Goal: Task Accomplishment & Management: Use online tool/utility

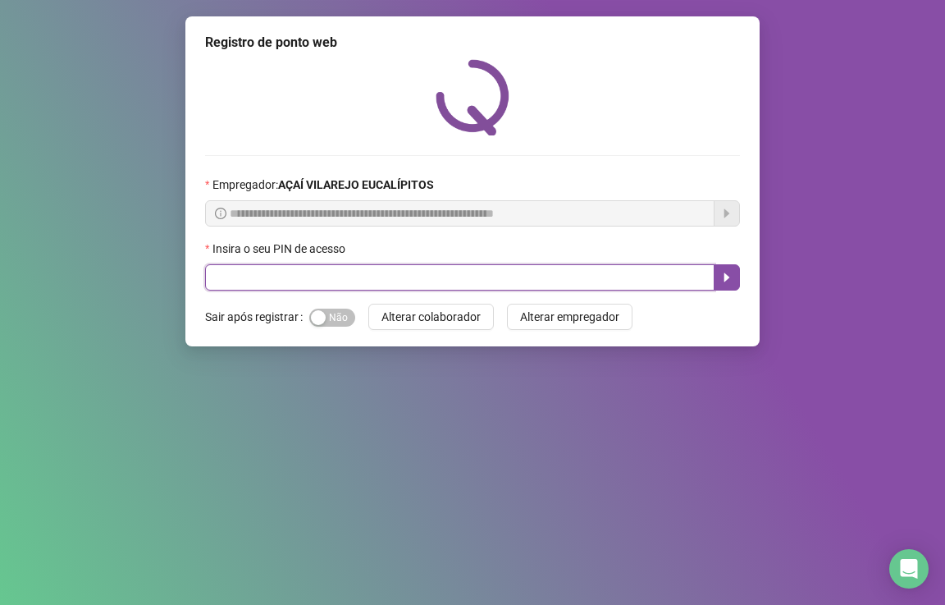
click at [327, 276] on input "text" at bounding box center [459, 277] width 509 height 26
type input "*****"
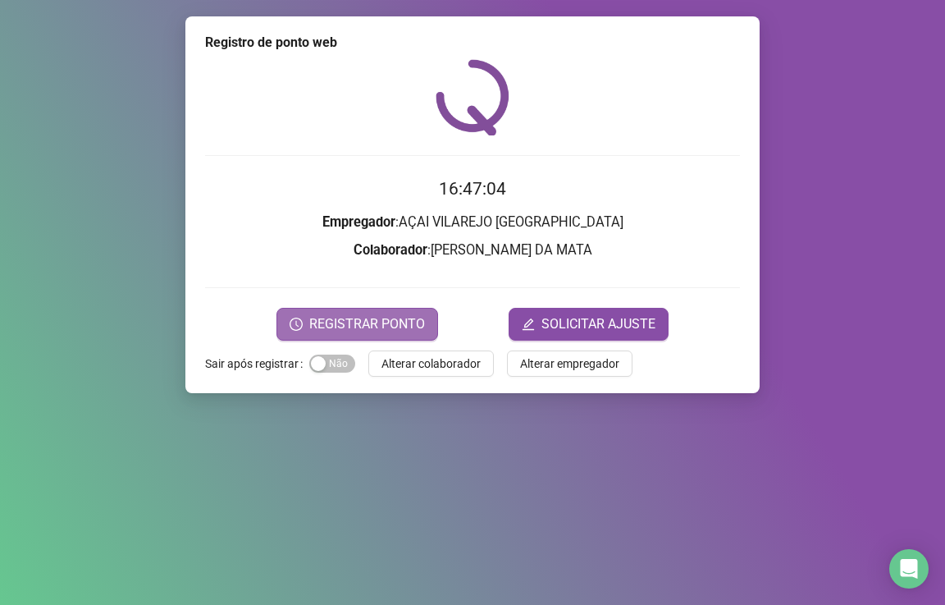
click at [381, 324] on span "REGISTRAR PONTO" at bounding box center [367, 324] width 116 height 20
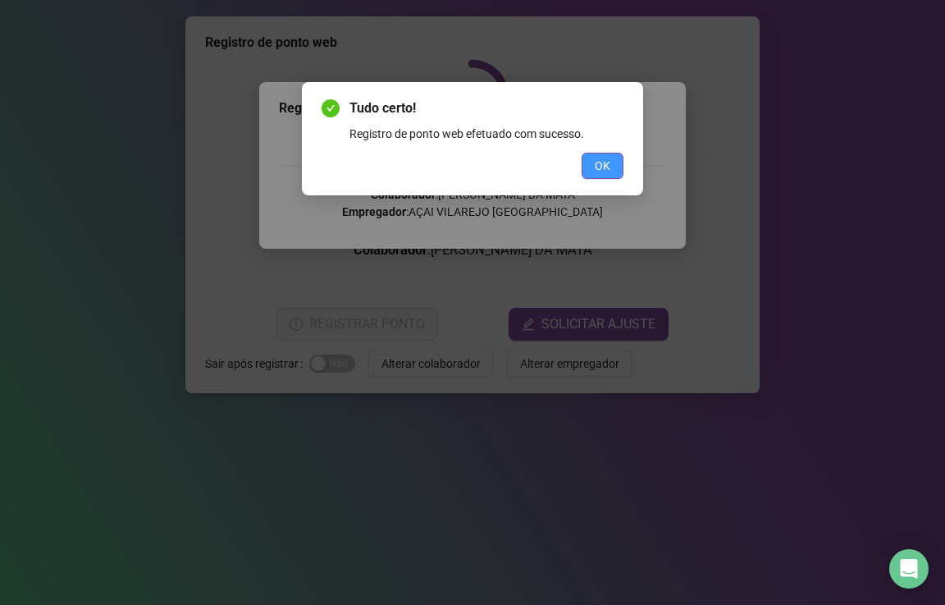
click at [604, 163] on span "OK" at bounding box center [603, 166] width 16 height 18
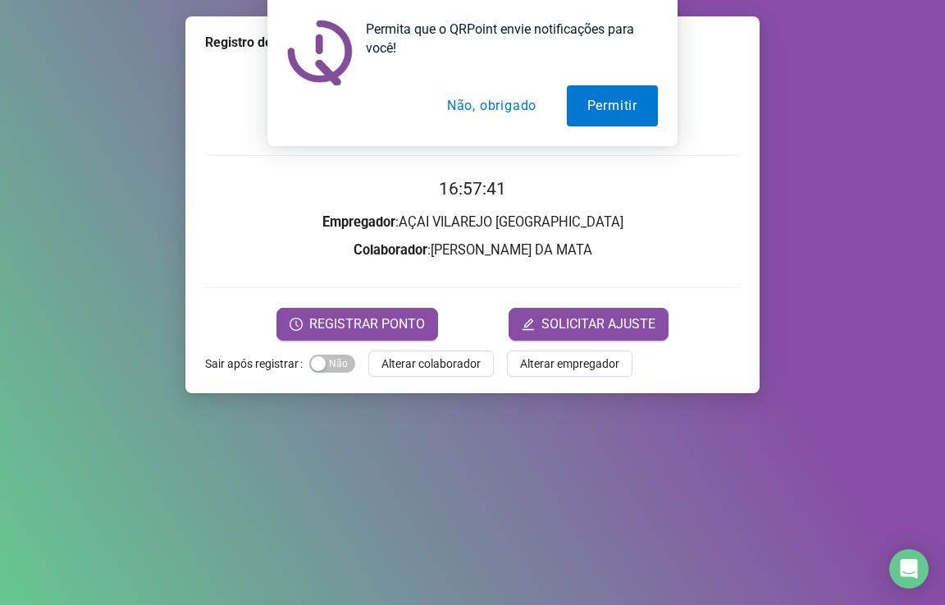
click at [209, 139] on div "Permita que o QRPoint envie notificações para você! Permitir Não, obrigado" at bounding box center [472, 73] width 945 height 146
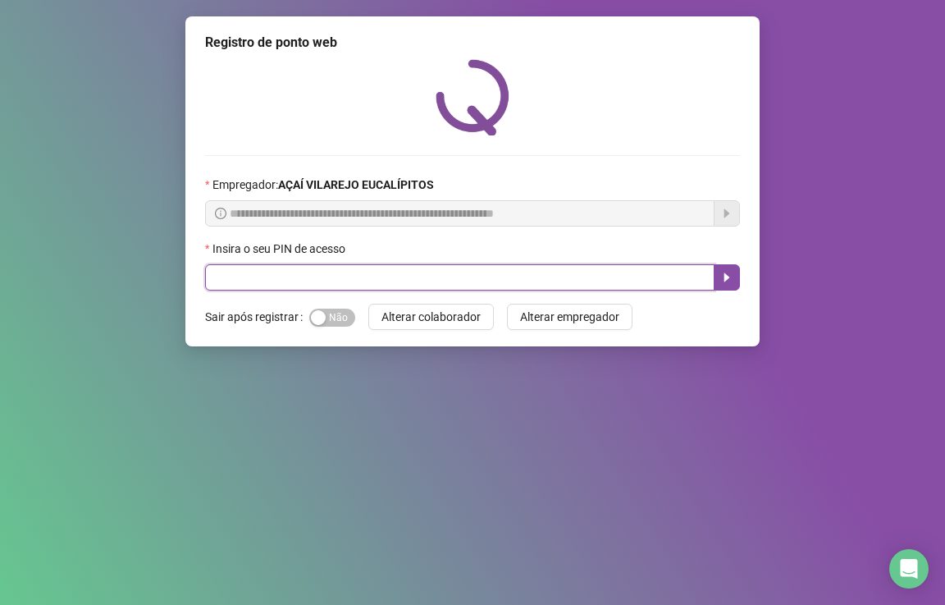
click at [222, 274] on input "text" at bounding box center [459, 277] width 509 height 26
type input "*****"
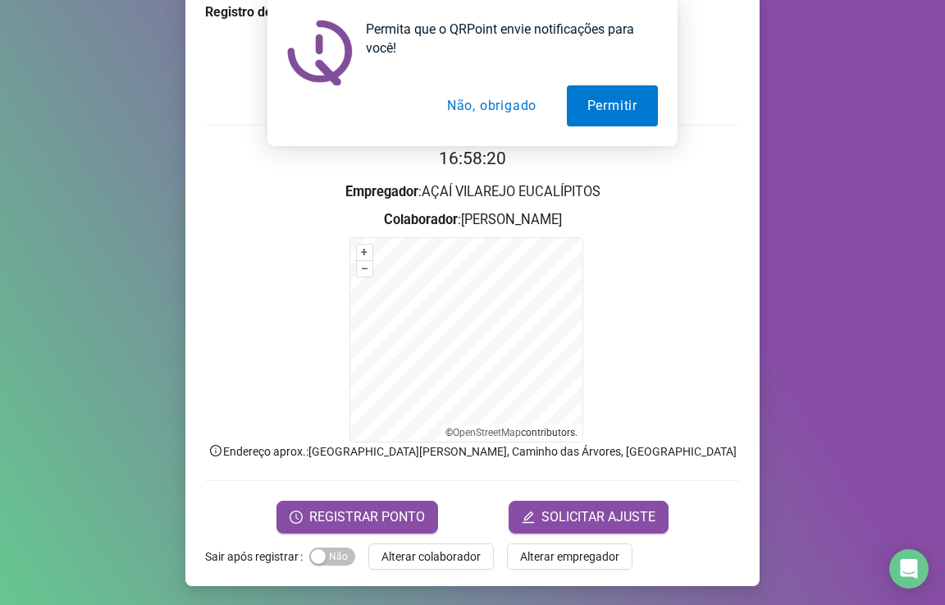
scroll to position [31, 0]
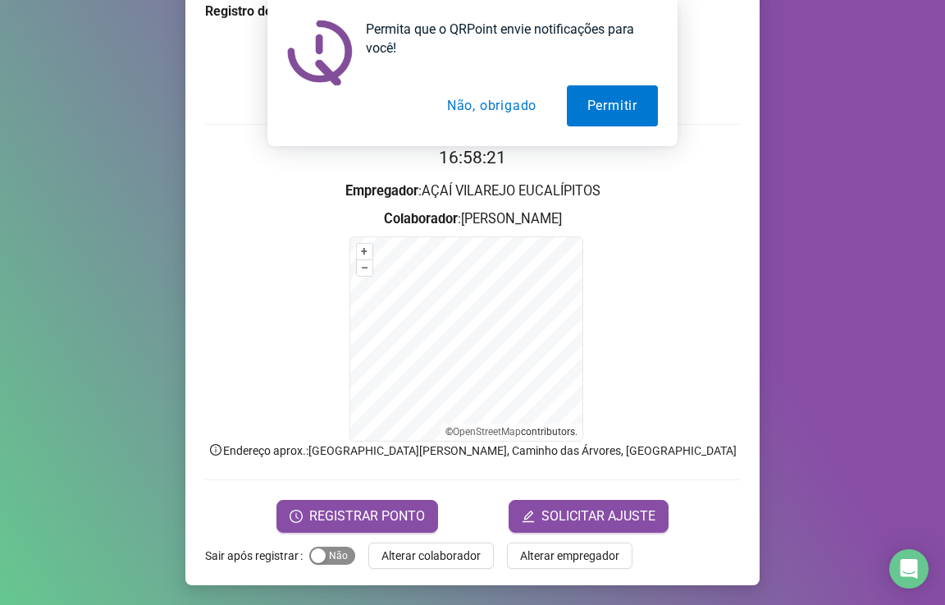
click at [314, 559] on div "button" at bounding box center [318, 555] width 15 height 15
click at [382, 513] on span "REGISTRAR PONTO" at bounding box center [367, 516] width 116 height 20
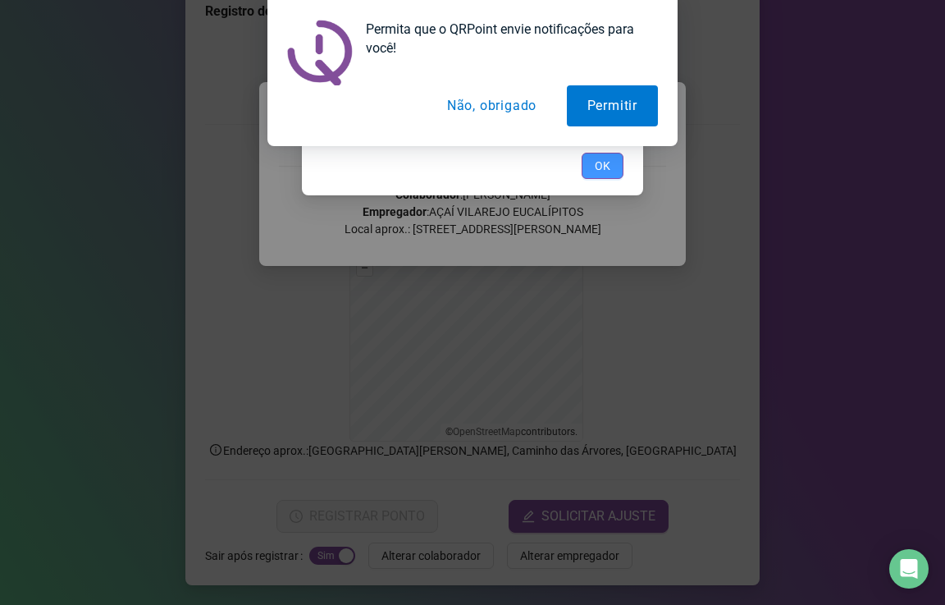
click at [607, 177] on button "OK" at bounding box center [603, 166] width 42 height 26
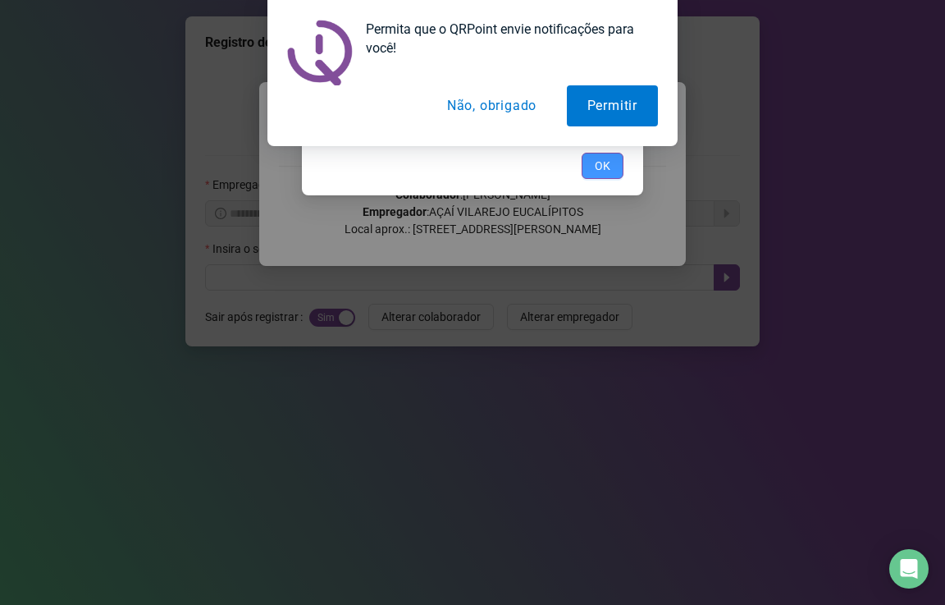
scroll to position [0, 0]
